Goal: Find specific page/section: Find specific page/section

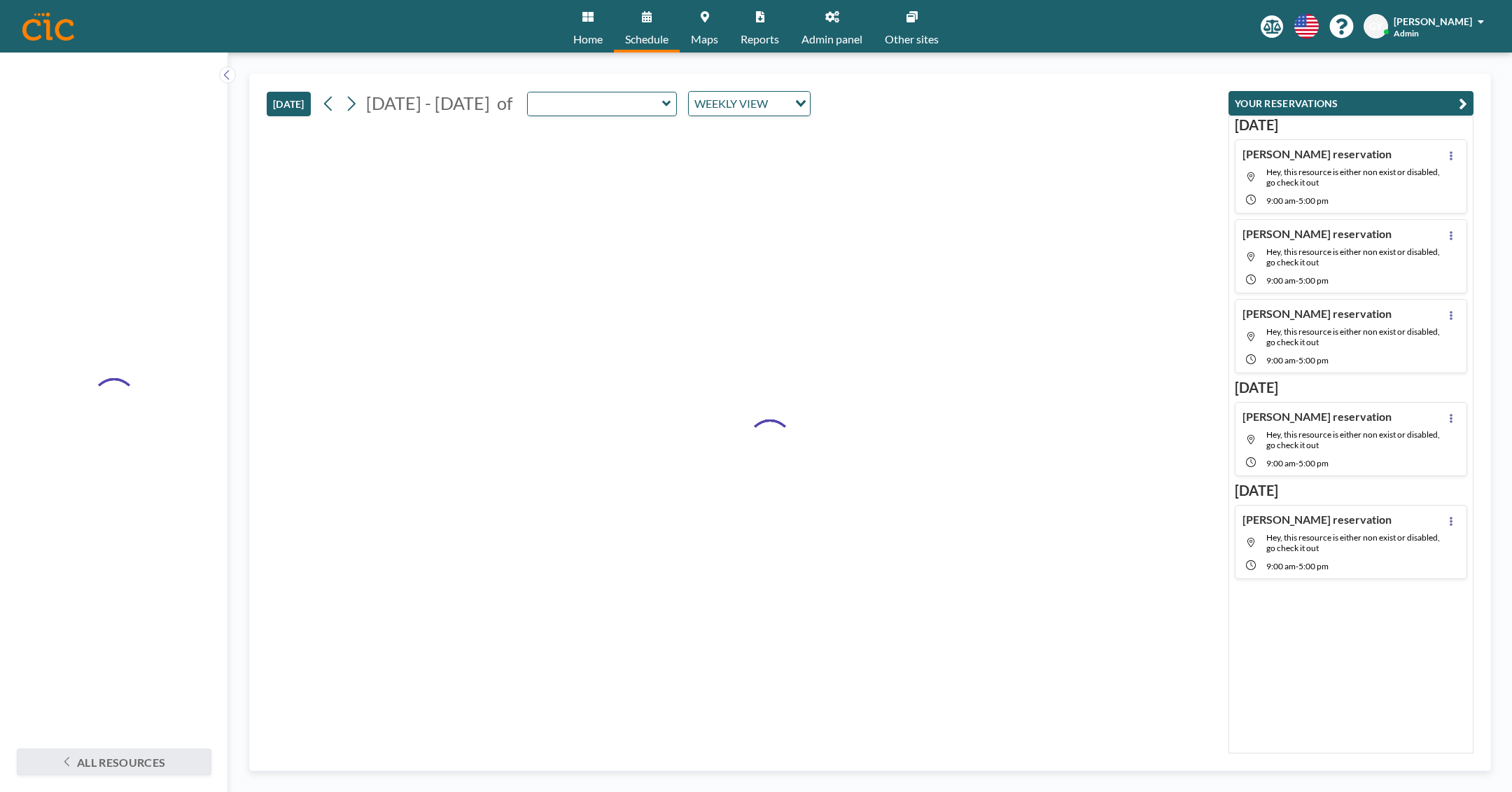
type input "Peabody"
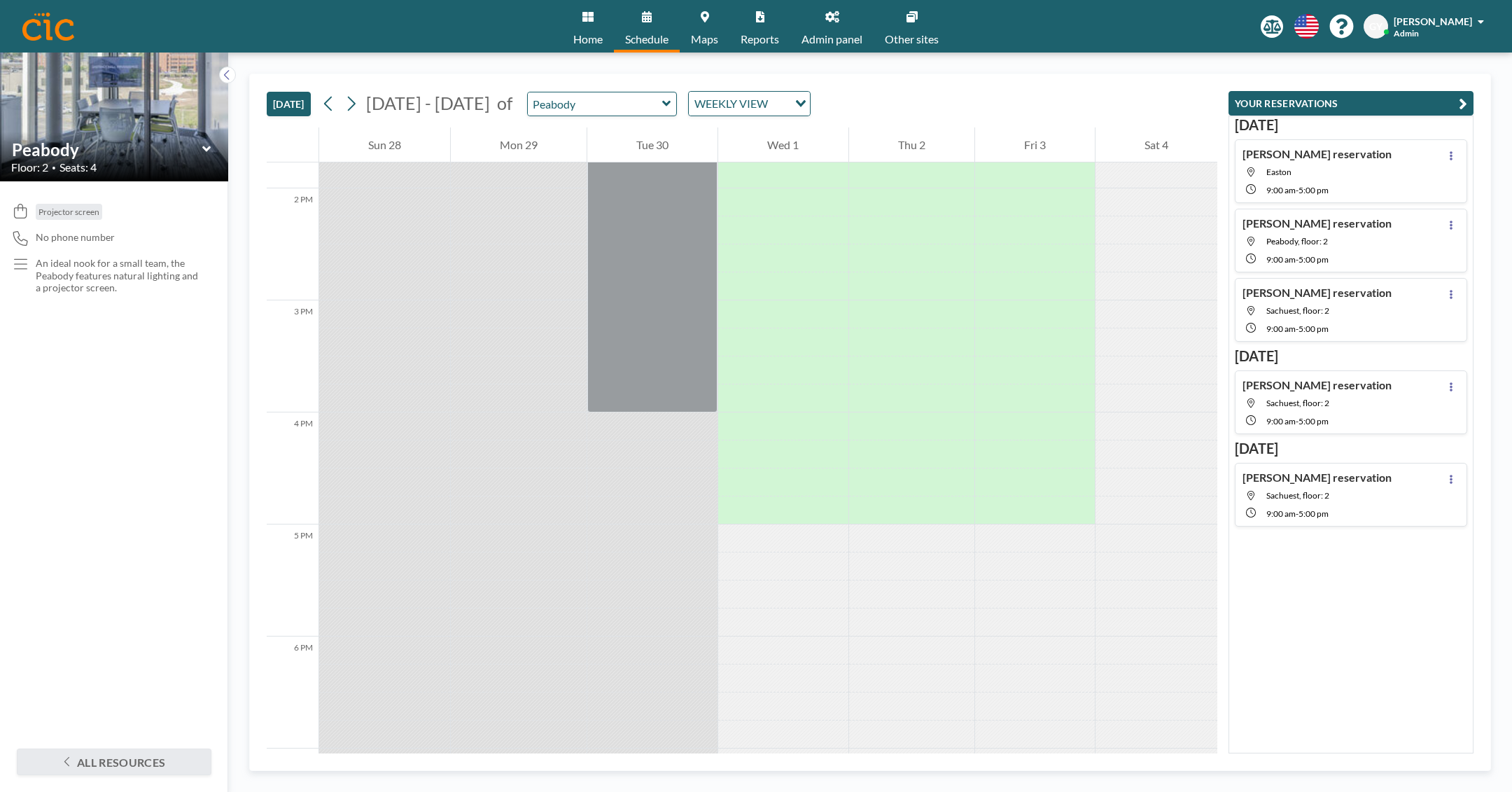
scroll to position [1544, 0]
click at [593, 112] on input "Peabody" at bounding box center [595, 104] width 135 height 23
click at [828, 91] on div "[DATE] [DATE] - [DATE] of Conference Rooms [GEOGRAPHIC_DATA] Sachuest WEEKLY VI…" at bounding box center [742, 101] width 950 height 53
type input "Peabody"
click at [737, 99] on div "WEEKLY VIEW" at bounding box center [738, 102] width 99 height 21
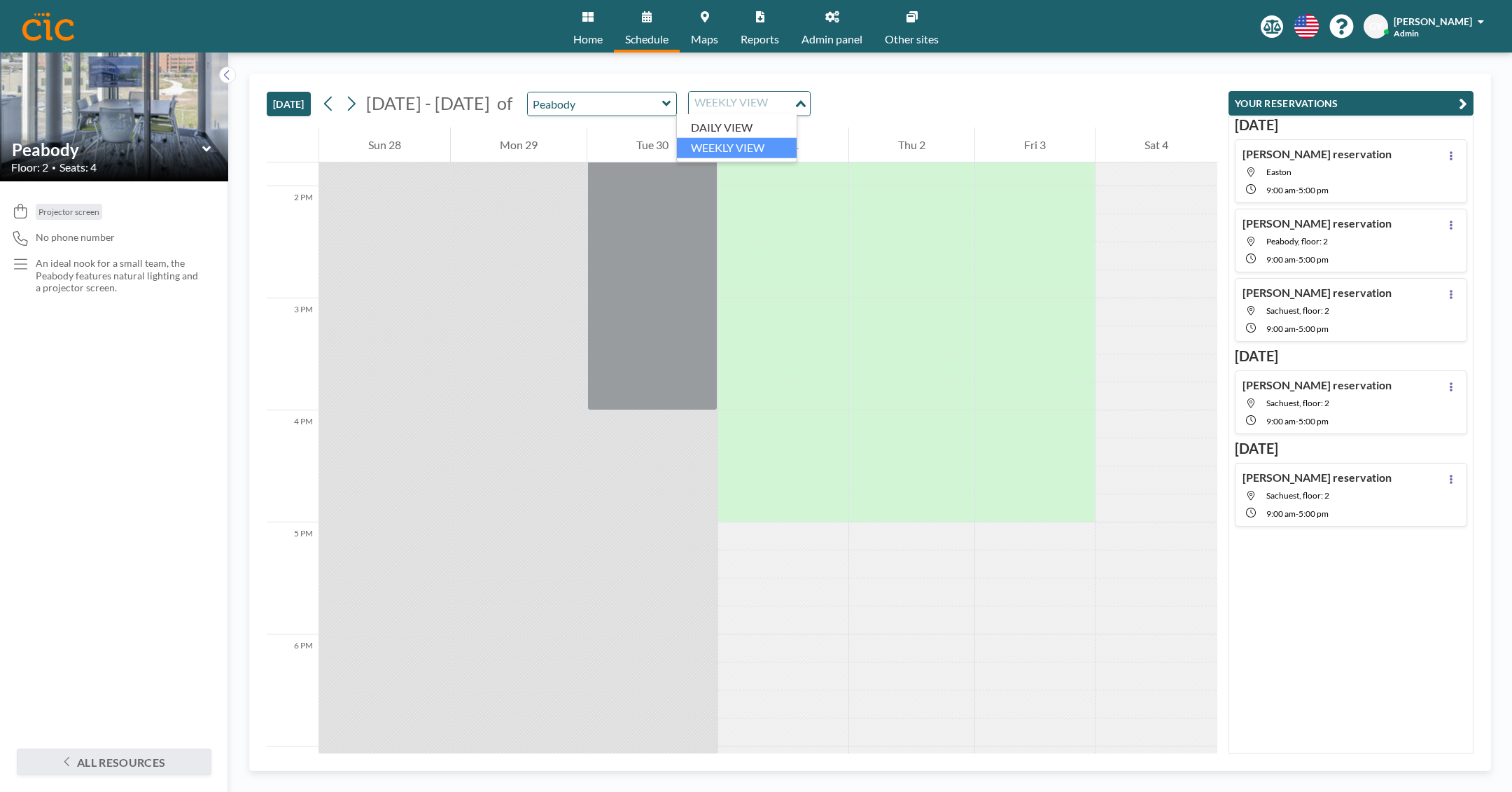
click at [737, 98] on input "Search for option" at bounding box center [741, 104] width 102 height 18
click at [302, 105] on button "[DATE]" at bounding box center [289, 104] width 44 height 25
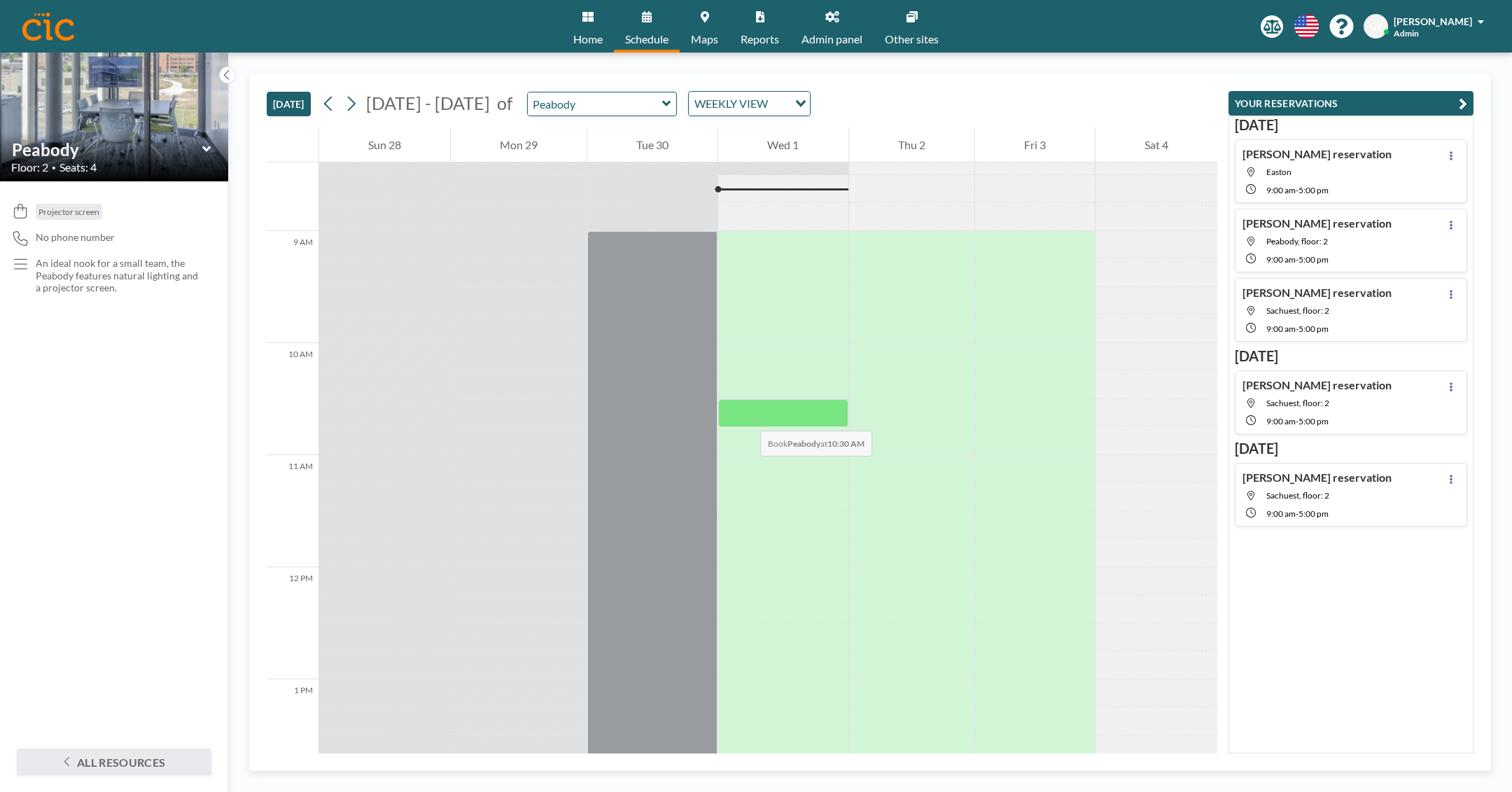
scroll to position [909, 0]
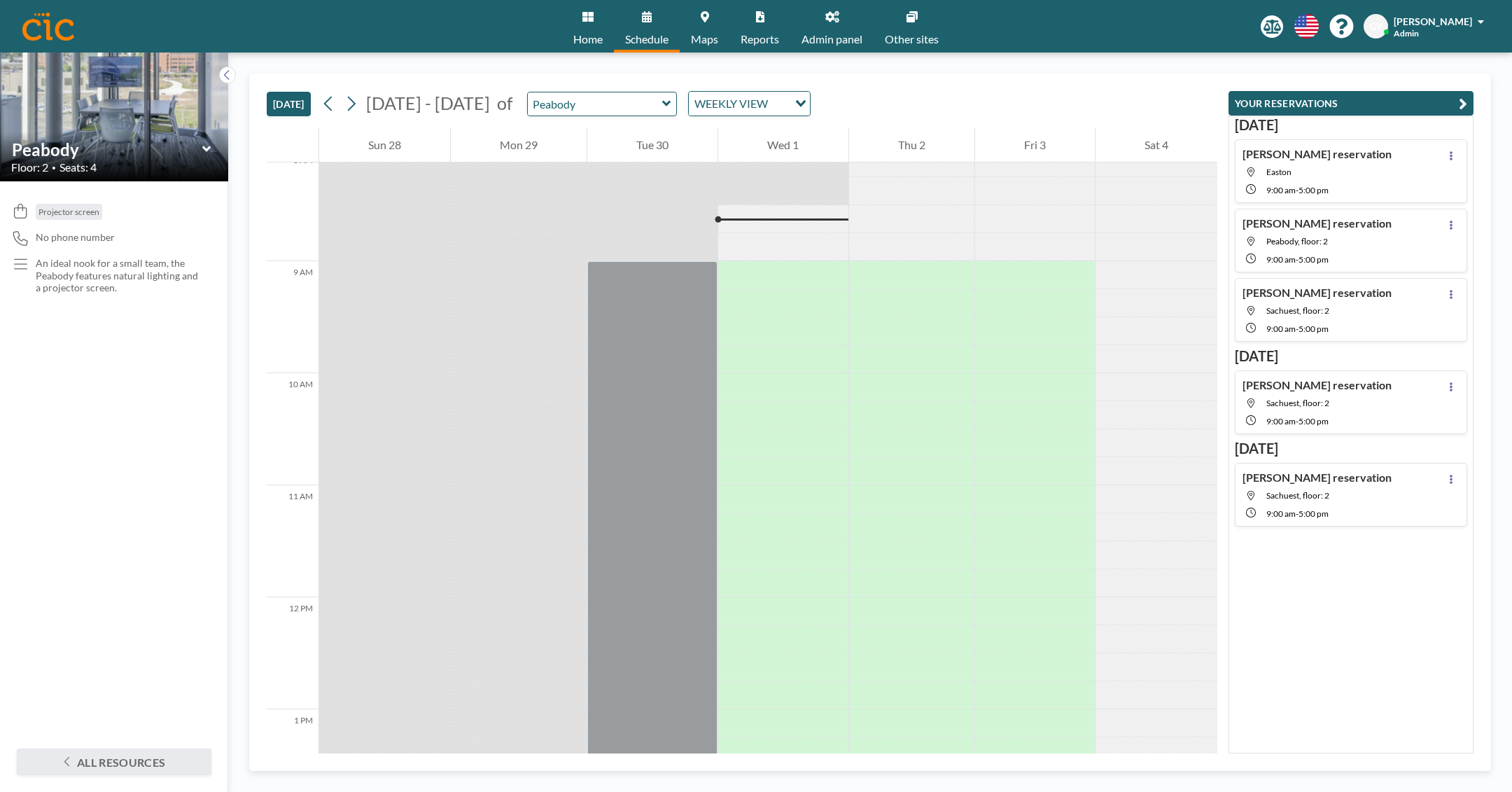
click at [553, 106] on input "Peabody" at bounding box center [595, 104] width 135 height 23
type input "Easton"
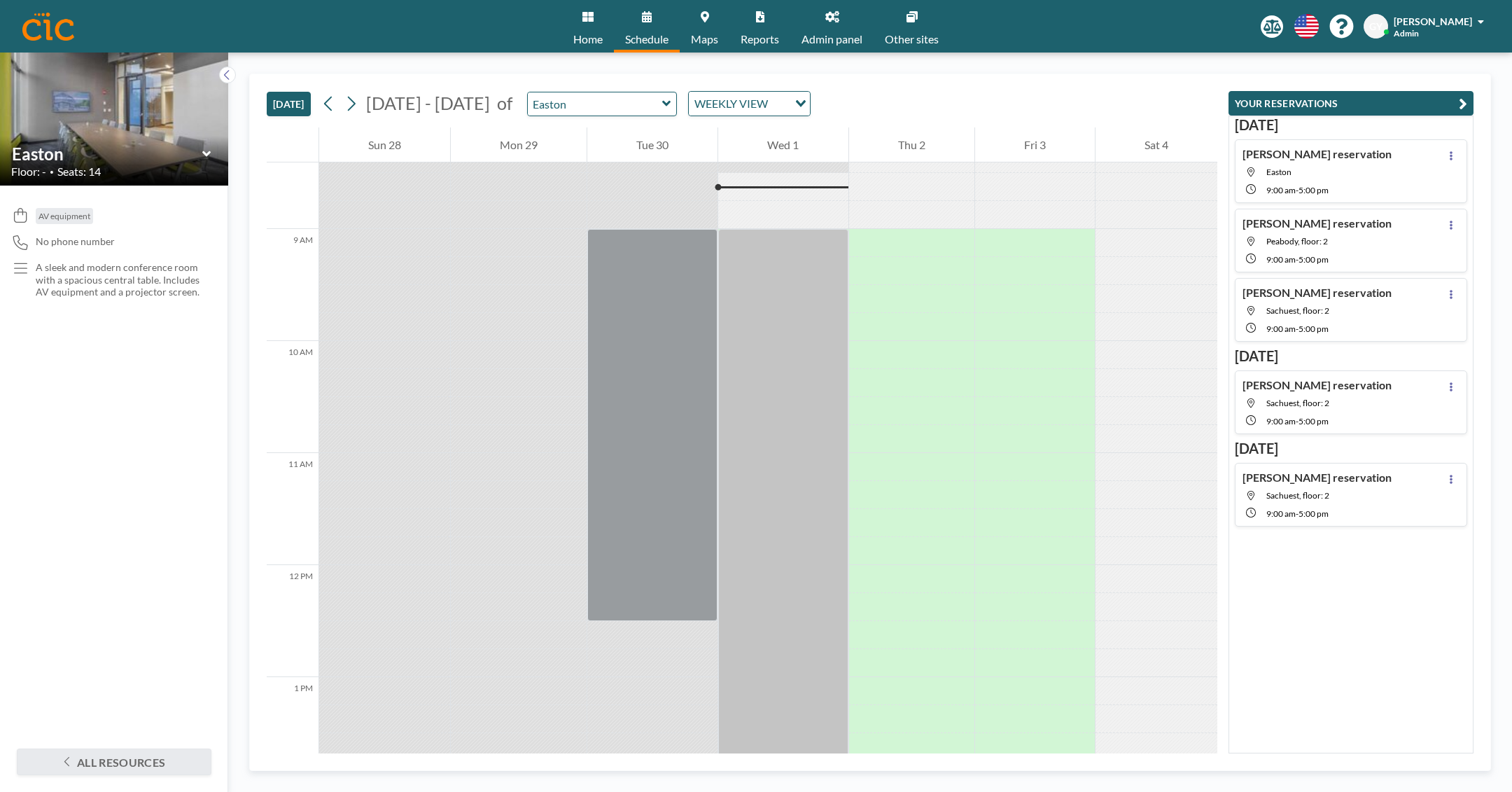
scroll to position [702, 0]
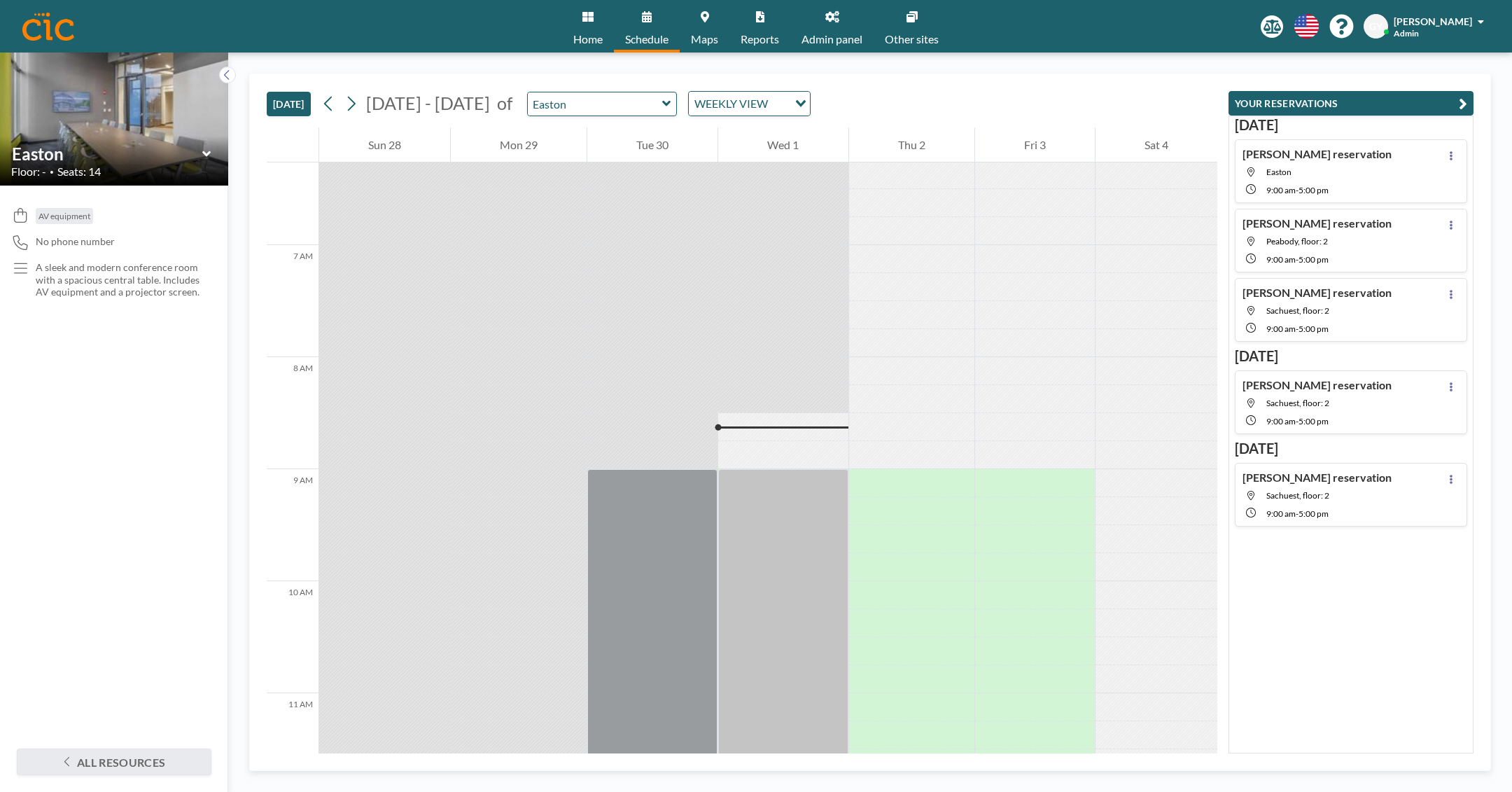
click at [581, 113] on input "Easton" at bounding box center [595, 104] width 135 height 23
type input "Sachuest"
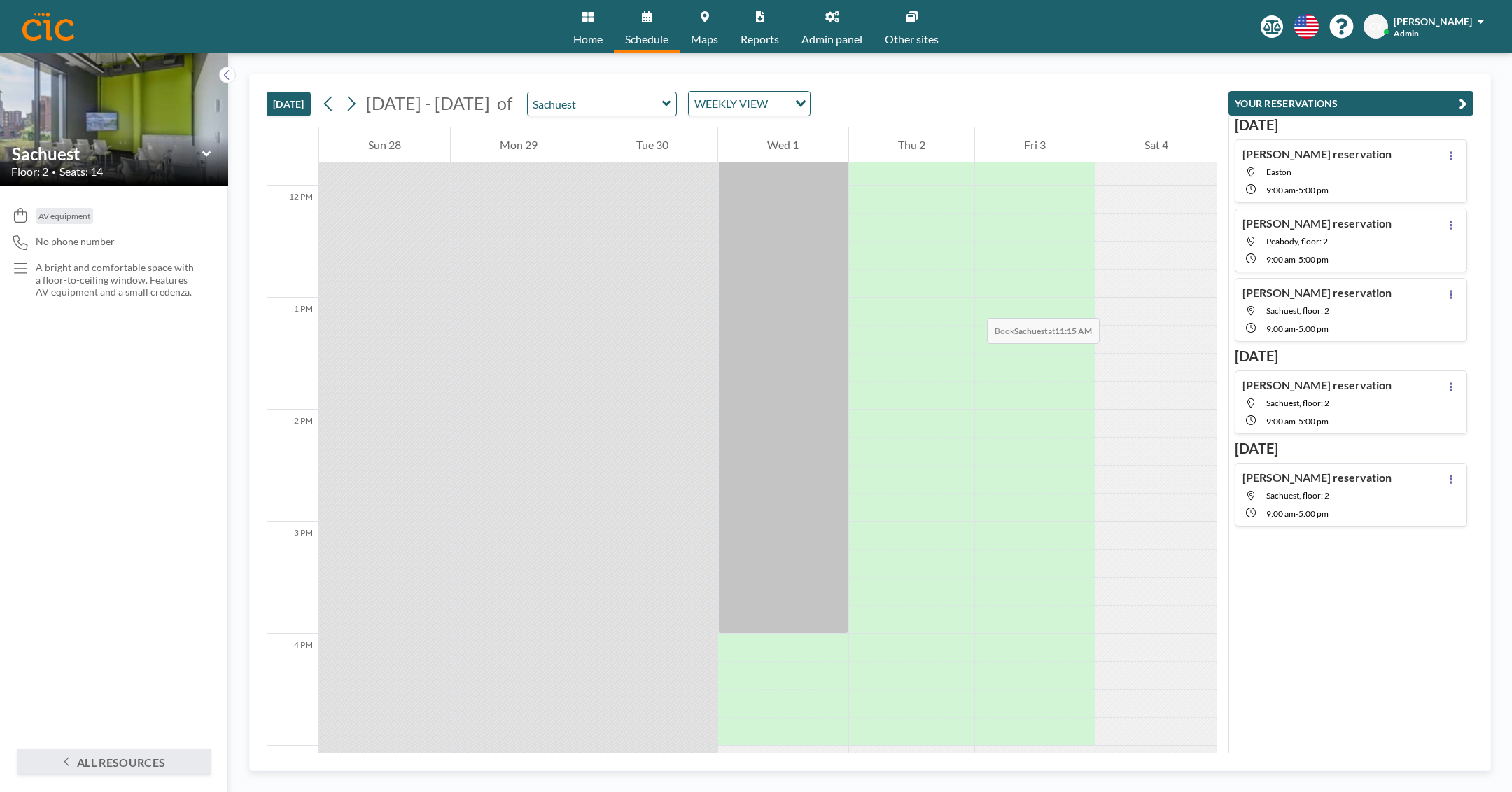
scroll to position [1130, 0]
